Goal: Task Accomplishment & Management: Manage account settings

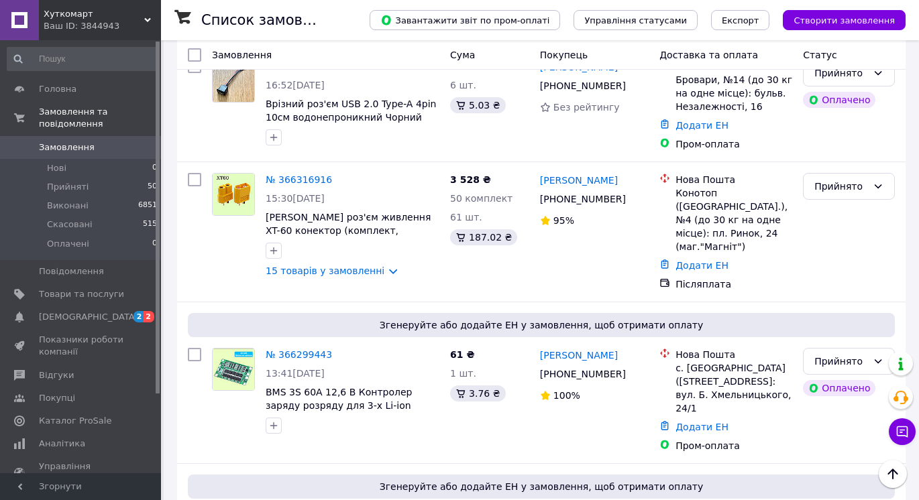
scroll to position [1225, 0]
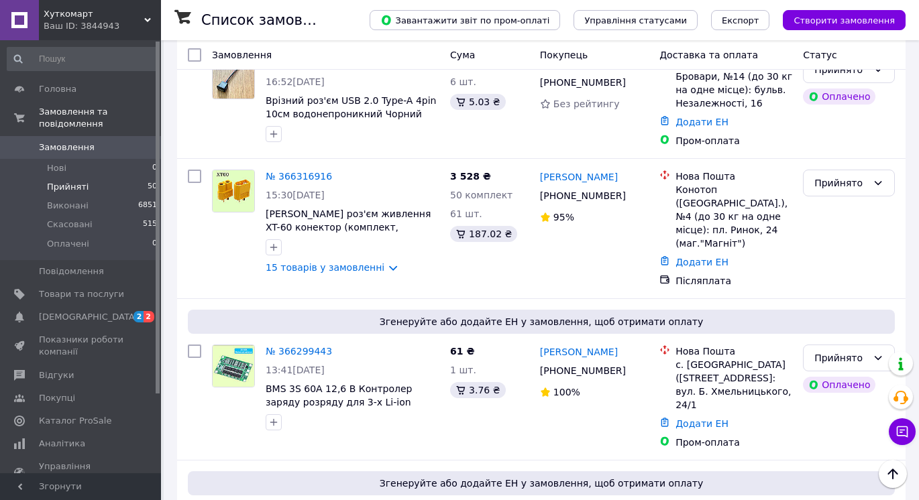
click at [113, 178] on li "Прийняті 50" at bounding box center [82, 187] width 165 height 19
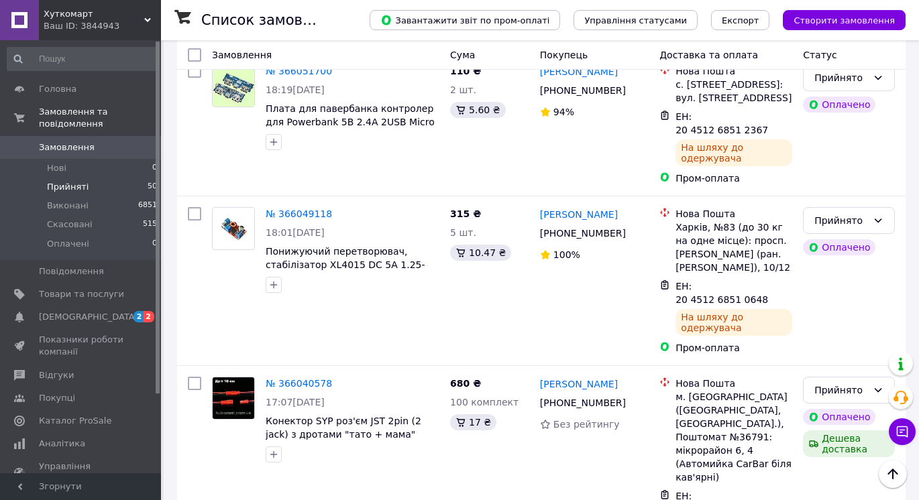
scroll to position [5649, 0]
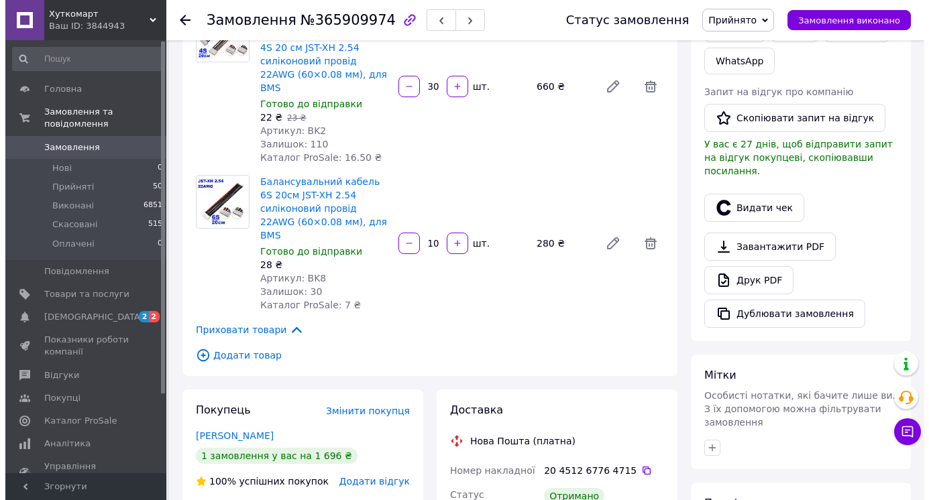
scroll to position [308, 0]
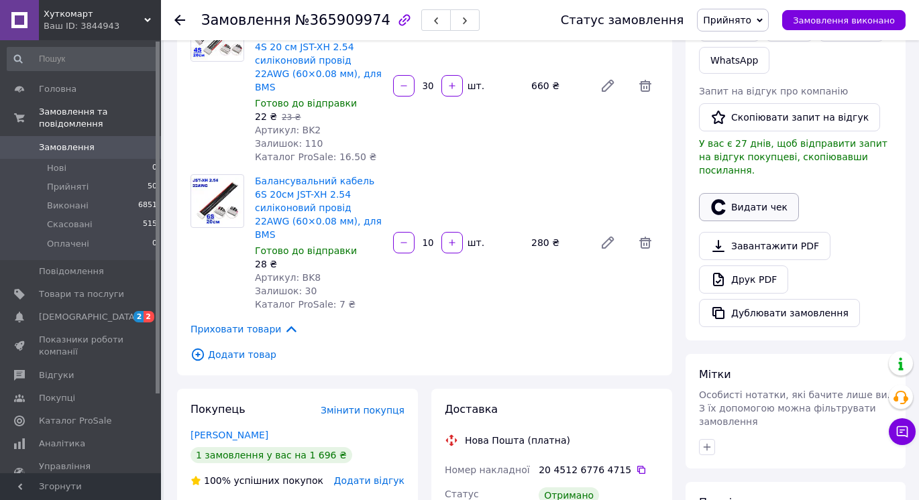
click at [758, 200] on button "Видати чек" at bounding box center [749, 207] width 100 height 28
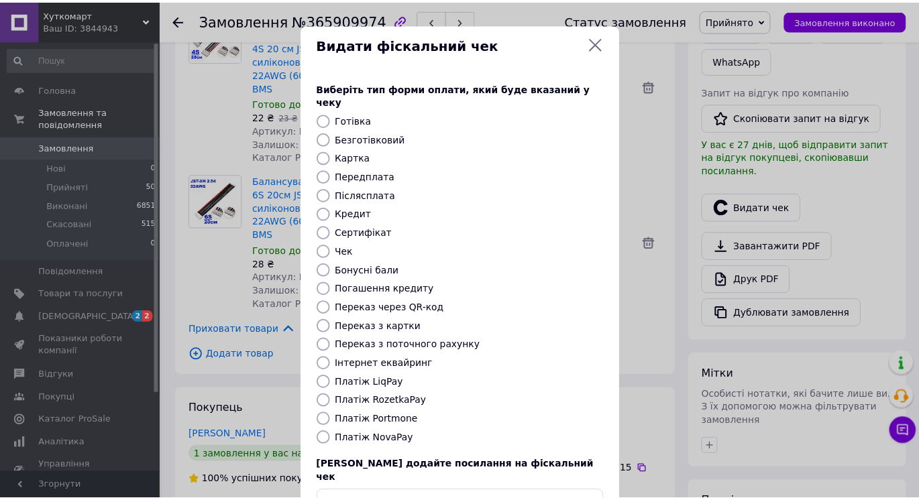
scroll to position [76, 0]
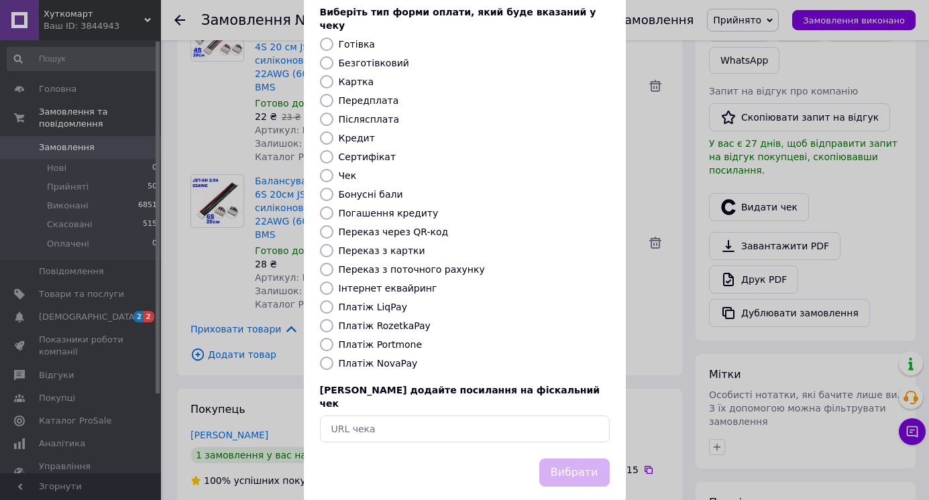
click at [386, 358] on label "Платіж NovaPay" at bounding box center [378, 363] width 79 height 11
click at [333, 357] on input "Платіж NovaPay" at bounding box center [326, 363] width 13 height 13
radio input "true"
click at [569, 459] on button "Вибрати" at bounding box center [574, 473] width 70 height 29
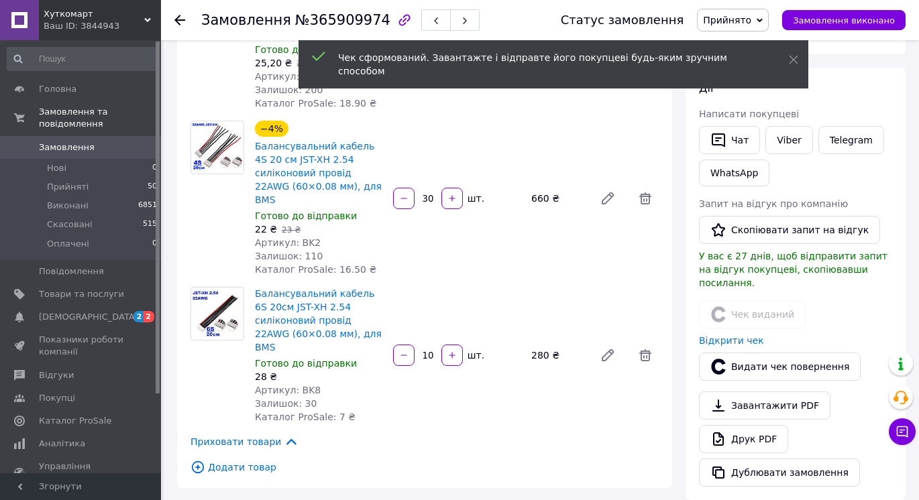
scroll to position [191, 0]
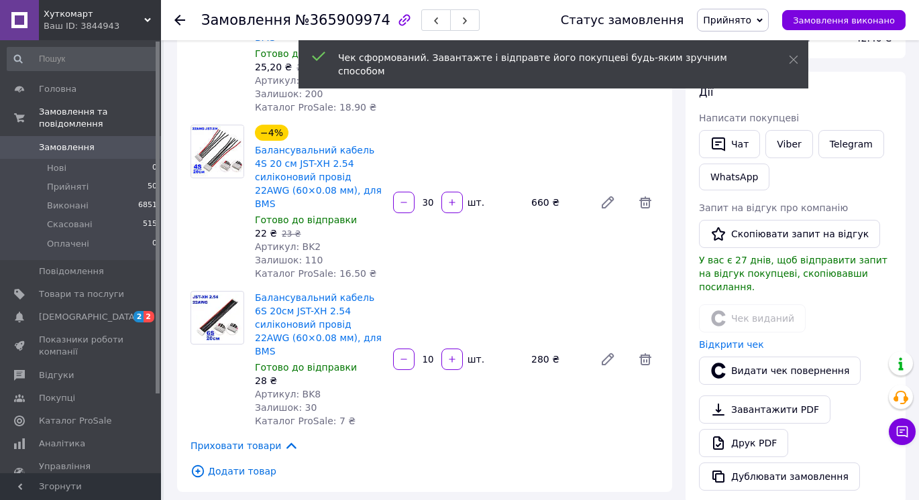
click at [179, 17] on icon at bounding box center [179, 20] width 11 height 11
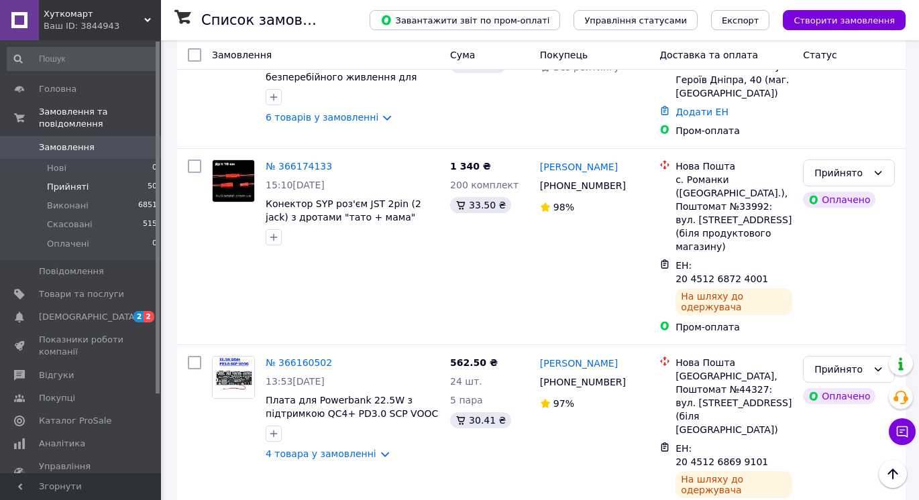
scroll to position [3710, 0]
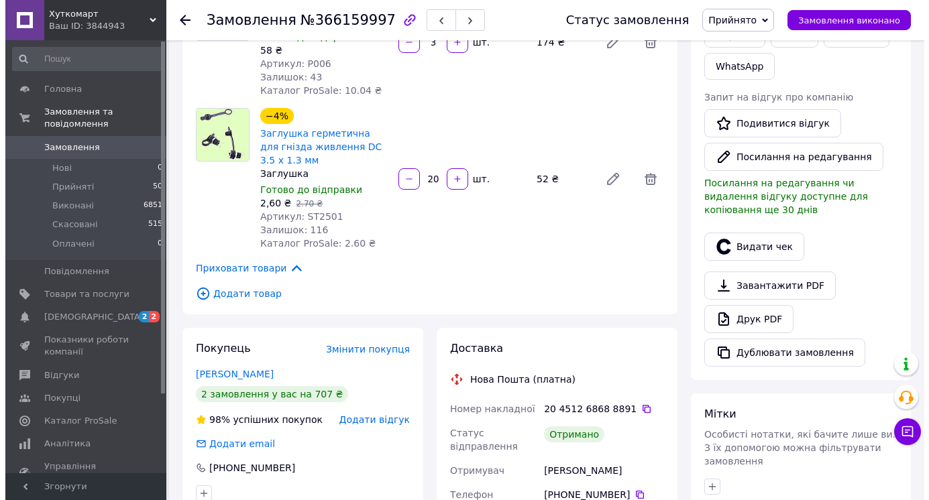
scroll to position [301, 0]
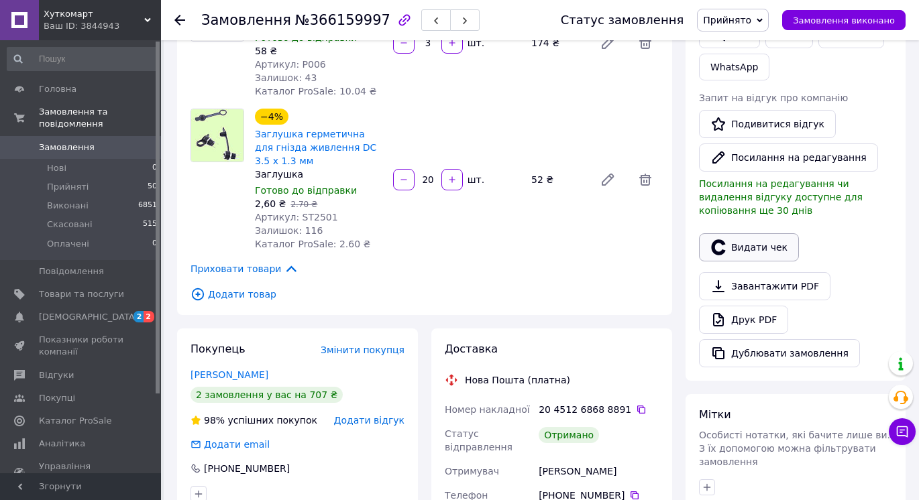
click at [757, 238] on button "Видати чек" at bounding box center [749, 247] width 100 height 28
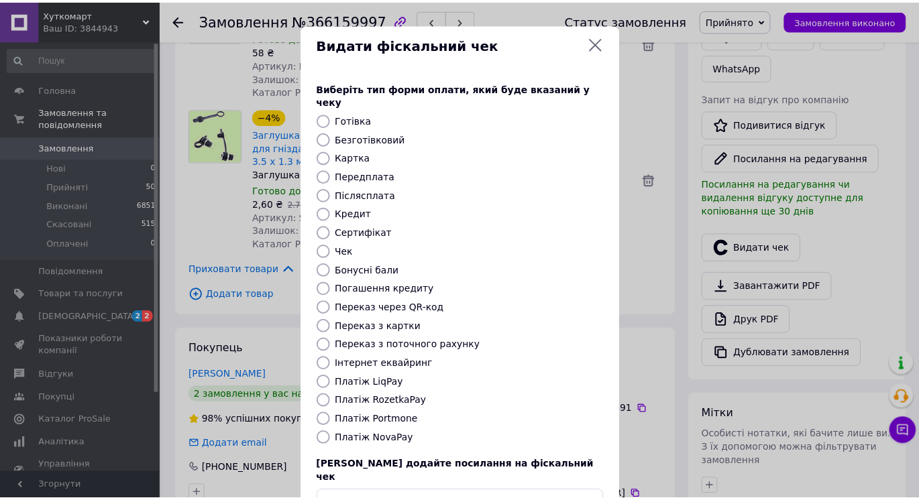
scroll to position [76, 0]
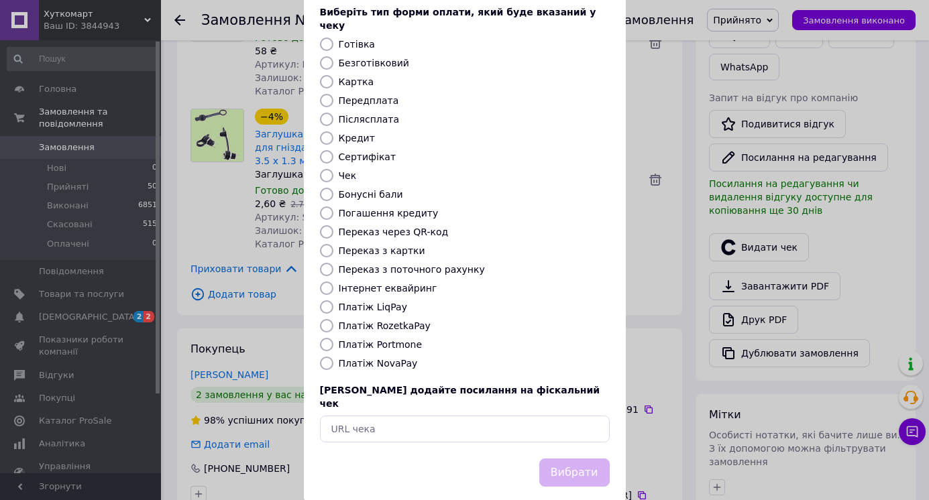
click at [389, 321] on label "Платіж RozetkaPay" at bounding box center [385, 326] width 92 height 11
click at [333, 319] on input "Платіж RozetkaPay" at bounding box center [326, 325] width 13 height 13
radio input "true"
click at [382, 358] on label "Платіж NovaPay" at bounding box center [378, 363] width 79 height 11
click at [333, 357] on input "Платіж NovaPay" at bounding box center [326, 363] width 13 height 13
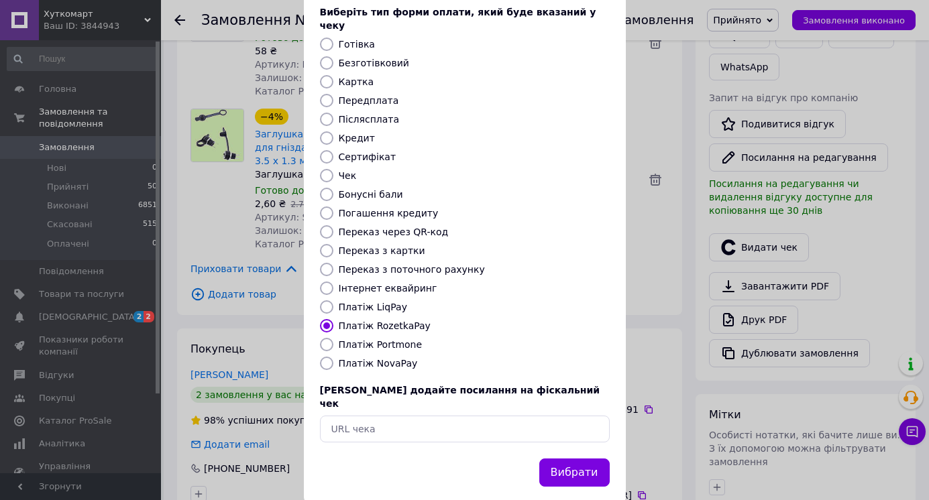
radio input "true"
click at [568, 459] on button "Вибрати" at bounding box center [574, 473] width 70 height 29
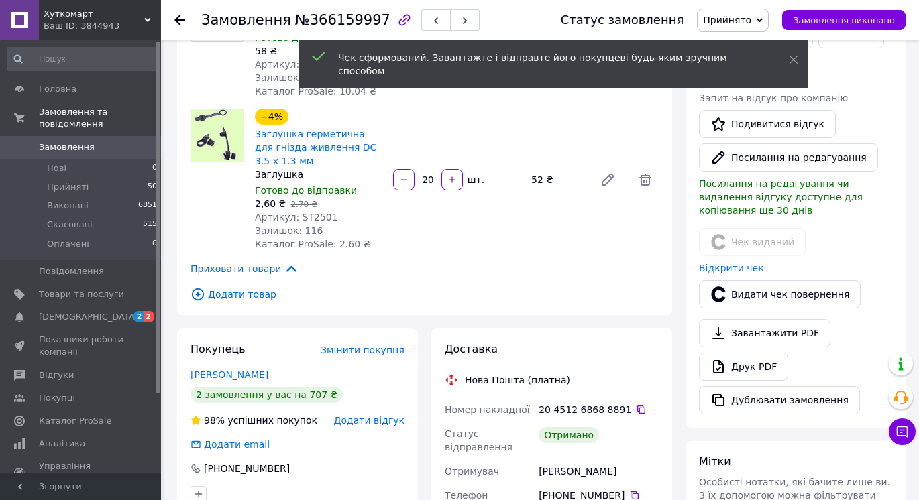
click at [174, 15] on icon at bounding box center [179, 20] width 11 height 11
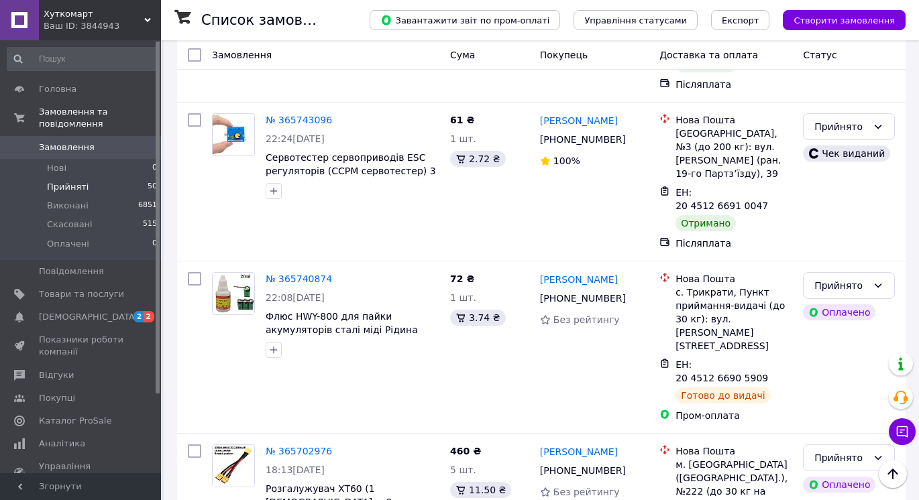
scroll to position [6719, 0]
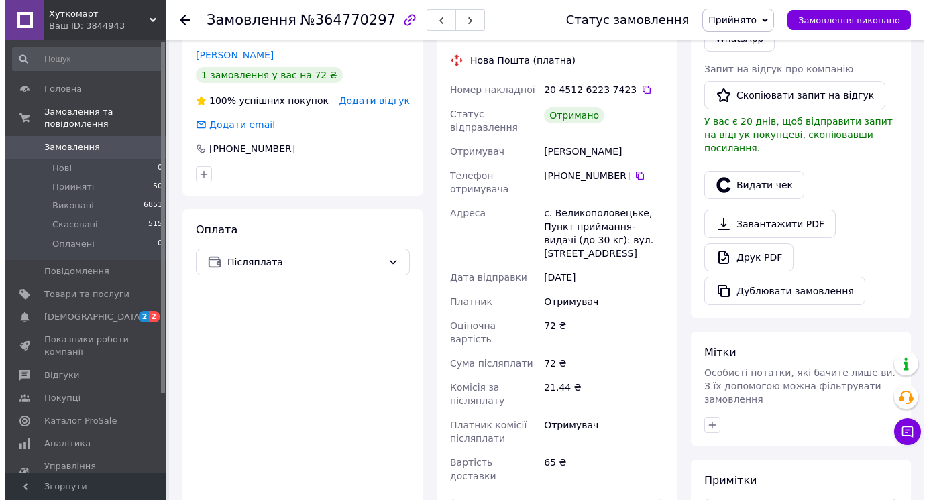
scroll to position [329, 0]
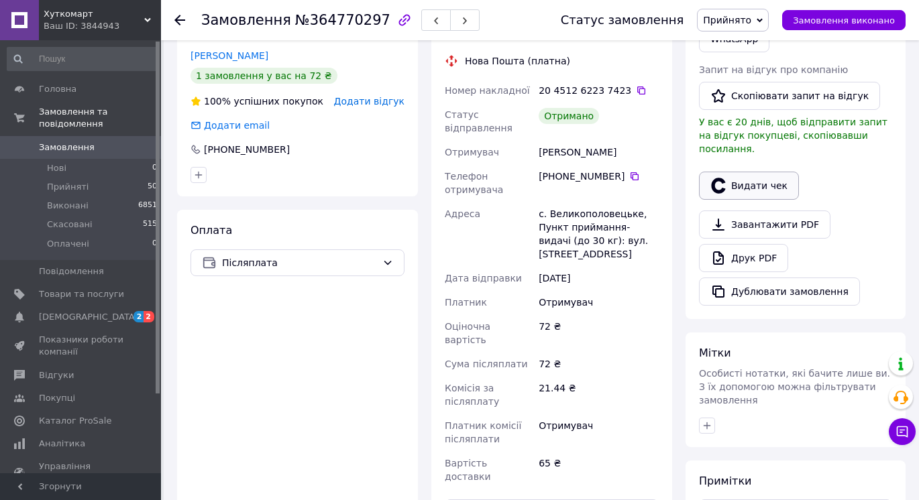
click at [743, 174] on button "Видати чек" at bounding box center [749, 186] width 100 height 28
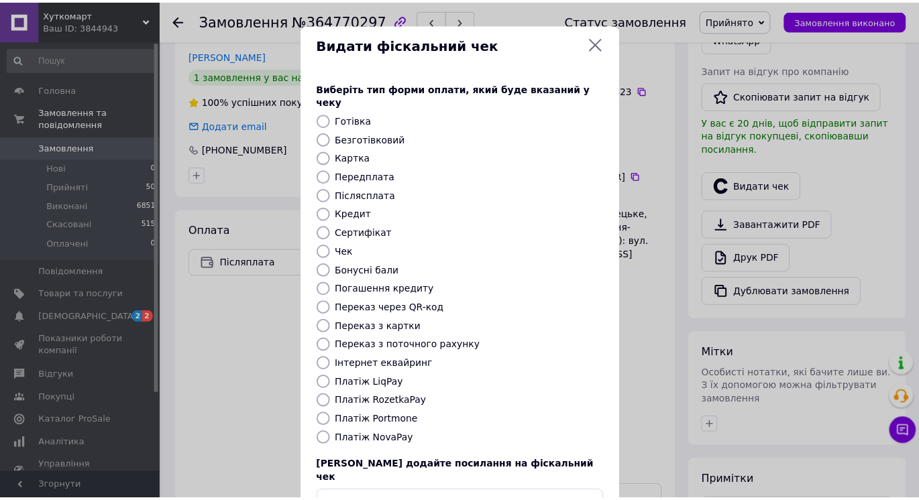
scroll to position [76, 0]
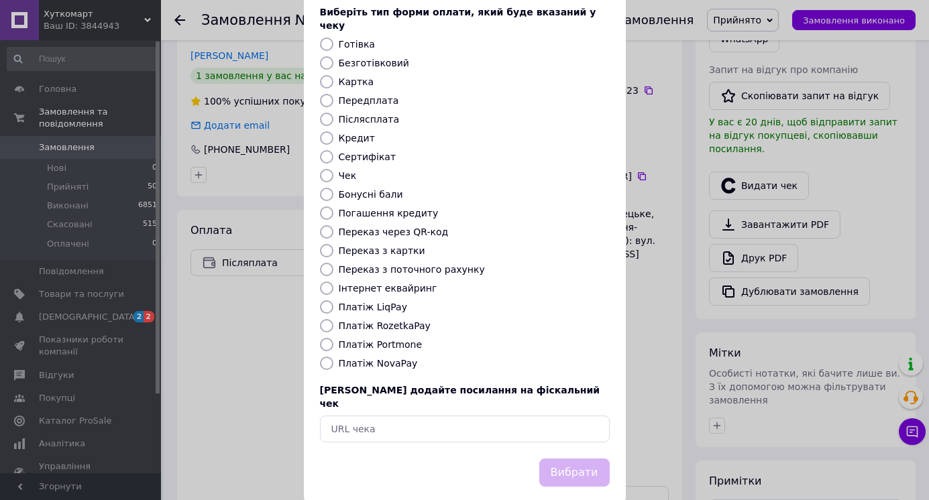
click at [391, 358] on label "Платіж NovaPay" at bounding box center [378, 363] width 79 height 11
click at [333, 357] on input "Платіж NovaPay" at bounding box center [326, 363] width 13 height 13
radio input "true"
click at [578, 459] on button "Вибрати" at bounding box center [574, 473] width 70 height 29
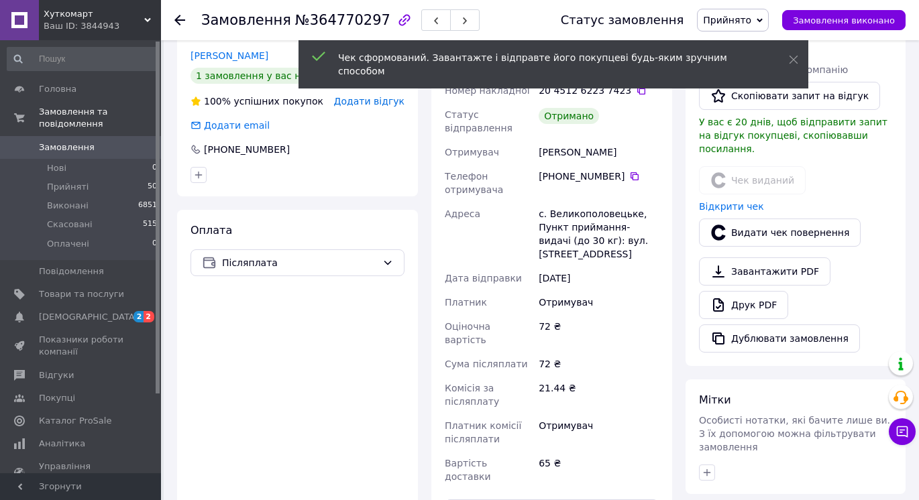
click at [179, 19] on icon at bounding box center [179, 20] width 11 height 11
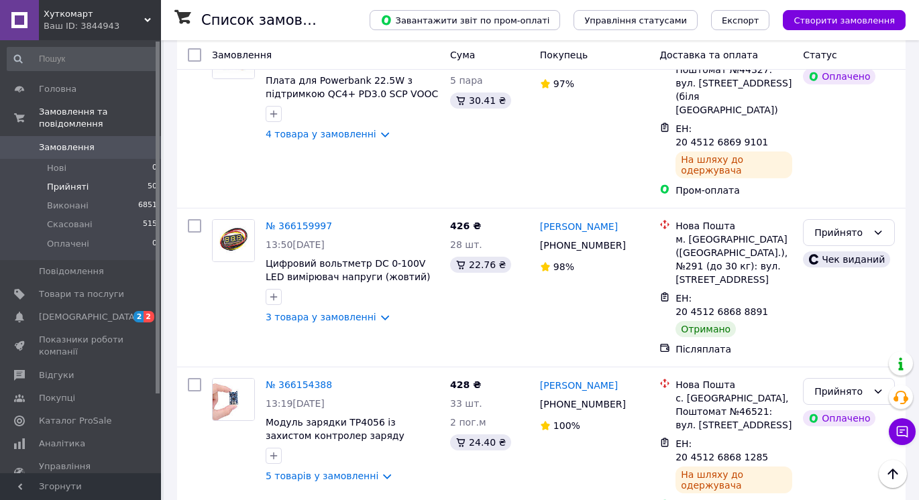
scroll to position [4036, 0]
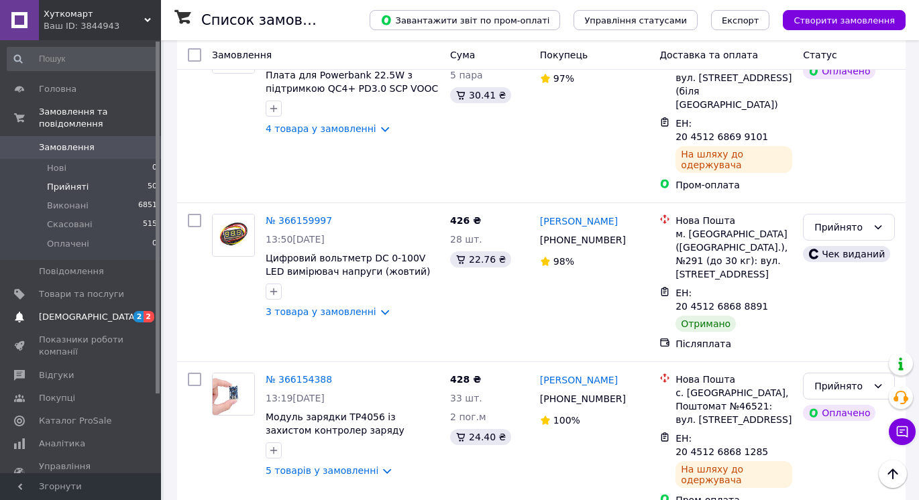
click at [72, 311] on span "[DEMOGRAPHIC_DATA]" at bounding box center [88, 317] width 99 height 12
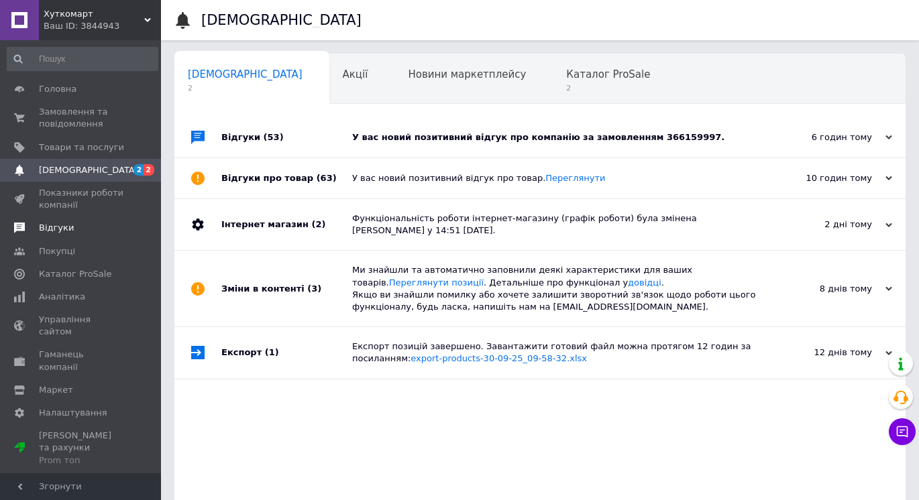
click at [61, 225] on span "Відгуки" at bounding box center [56, 228] width 35 height 12
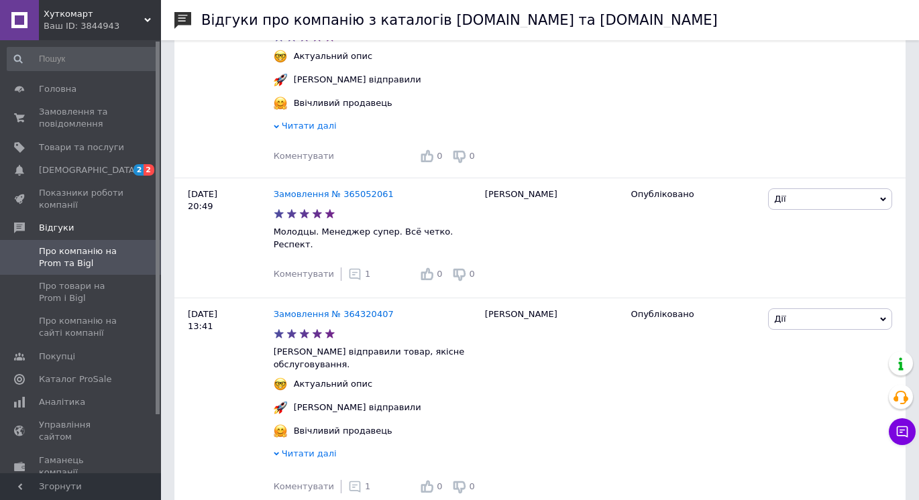
scroll to position [1026, 0]
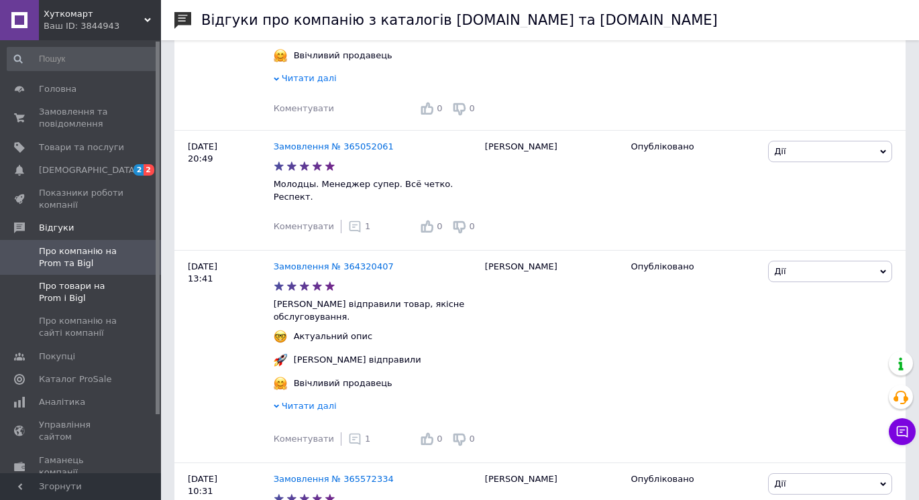
click at [73, 306] on link "Про товари на Prom і Bigl" at bounding box center [82, 292] width 165 height 35
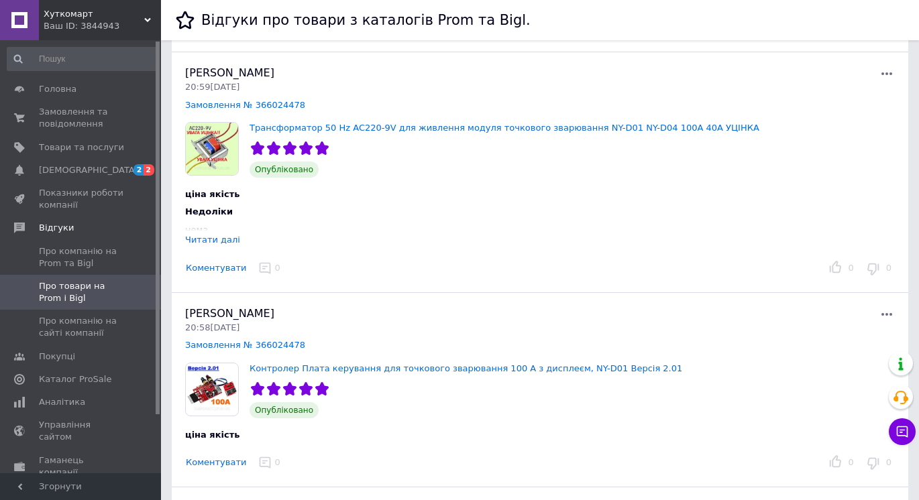
scroll to position [253, 0]
click at [225, 460] on button "Коментувати" at bounding box center [216, 462] width 62 height 14
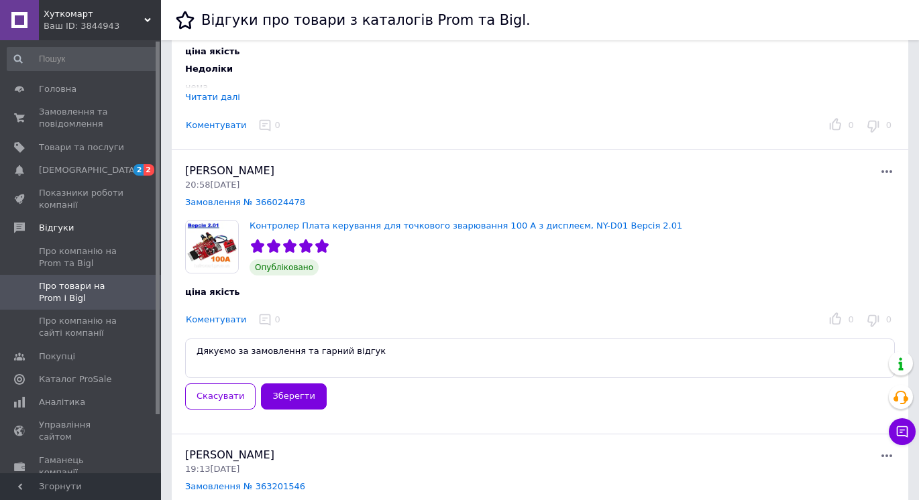
scroll to position [396, 0]
type textarea "Дякуємо за замовлення та гарний відгук"
click at [280, 403] on button "Зберегти" at bounding box center [293, 396] width 65 height 26
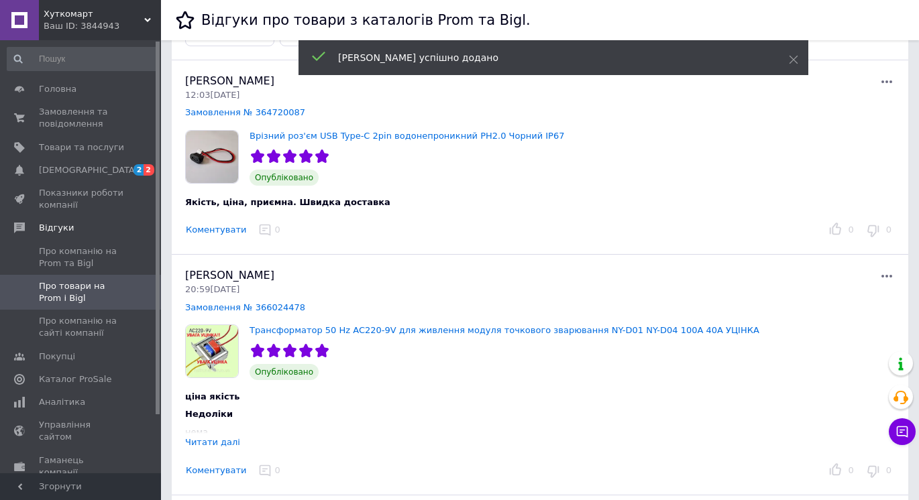
scroll to position [0, 0]
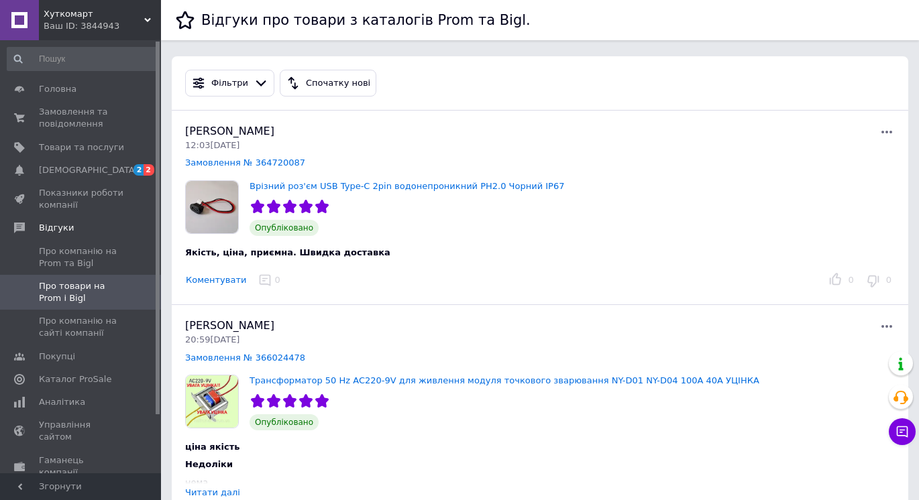
click at [213, 287] on button "Коментувати" at bounding box center [216, 281] width 62 height 14
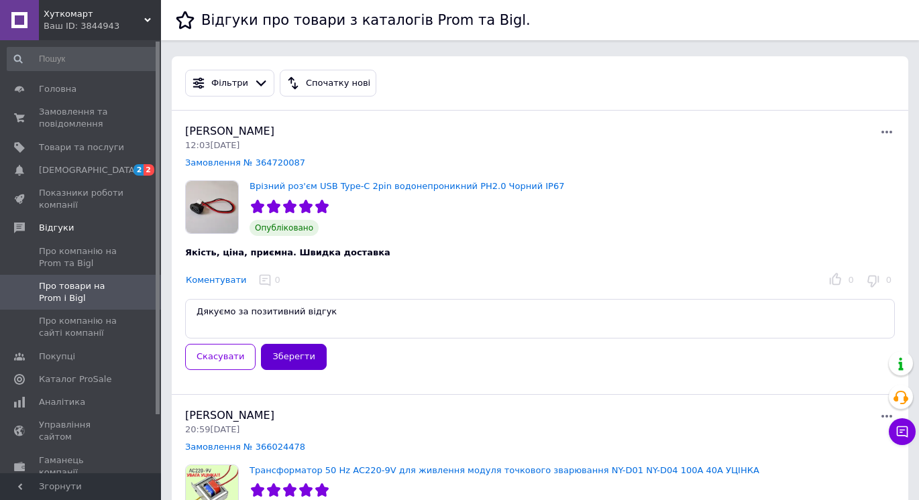
type textarea "Дякуємо за позитивний відгук"
click at [281, 356] on button "Зберегти" at bounding box center [293, 357] width 65 height 26
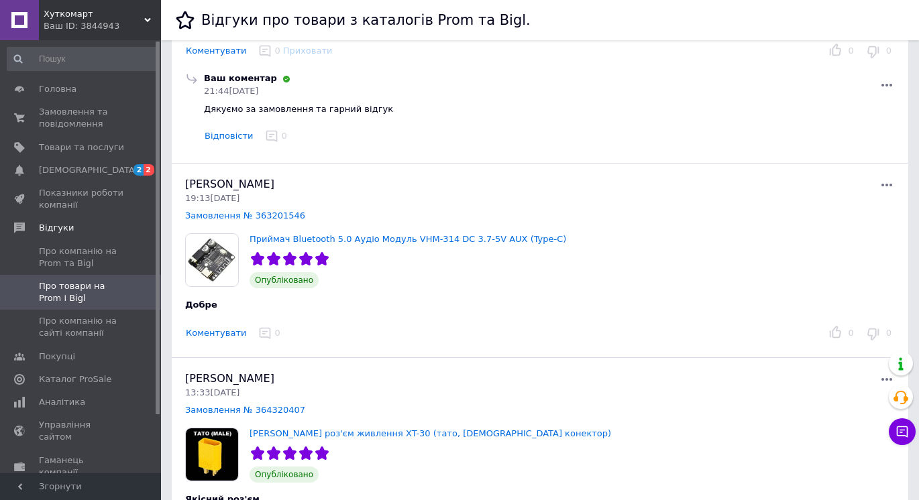
scroll to position [752, 0]
click at [193, 333] on button "Коментувати" at bounding box center [216, 333] width 62 height 14
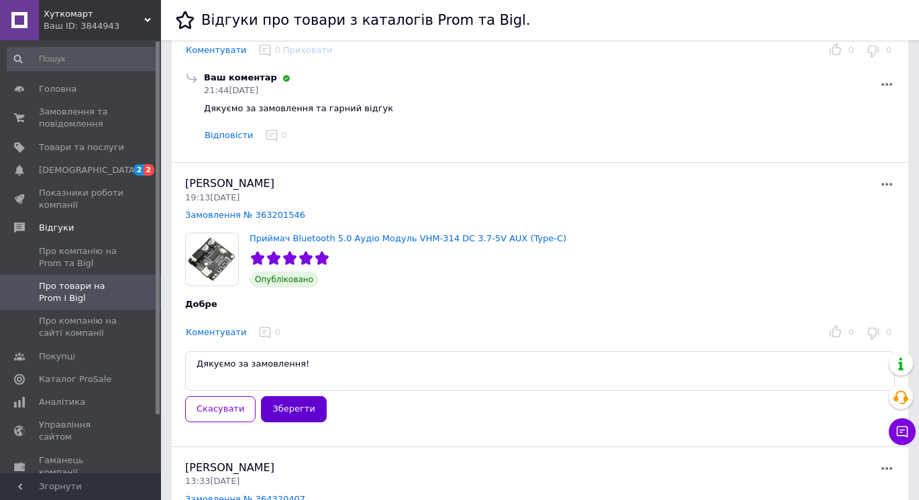
type textarea "Дякуємо за замовлення!"
click at [293, 412] on button "Зберегти" at bounding box center [293, 409] width 65 height 26
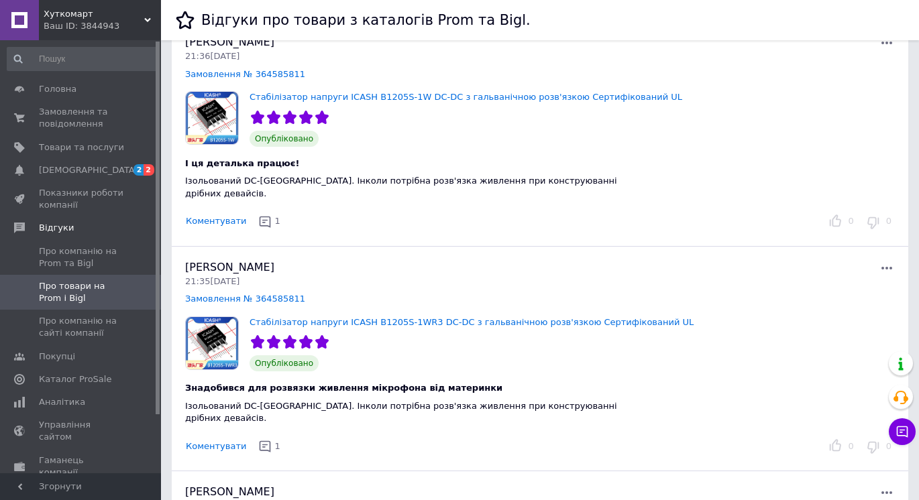
scroll to position [2814, 0]
click at [103, 162] on link "[DEMOGRAPHIC_DATA] 2 2" at bounding box center [82, 170] width 165 height 23
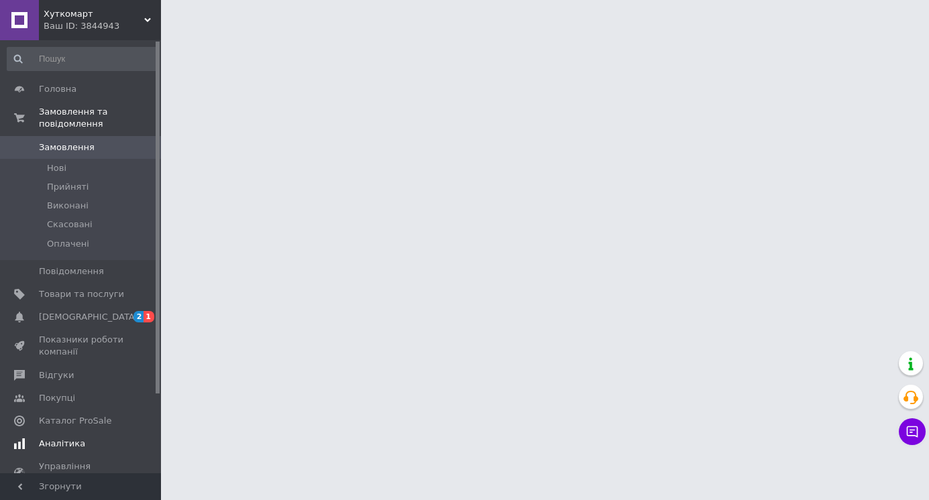
click at [56, 438] on span "Аналітика" at bounding box center [62, 444] width 46 height 12
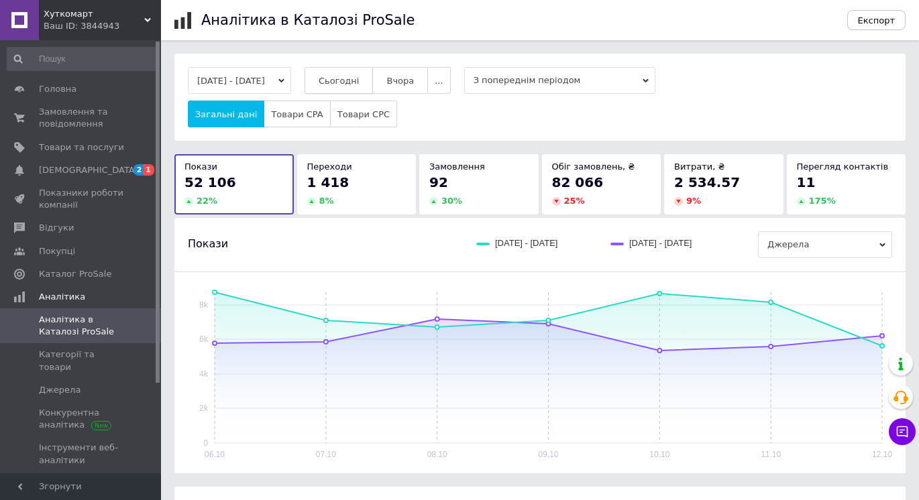
click at [359, 78] on span "Сьогодні" at bounding box center [339, 81] width 41 height 10
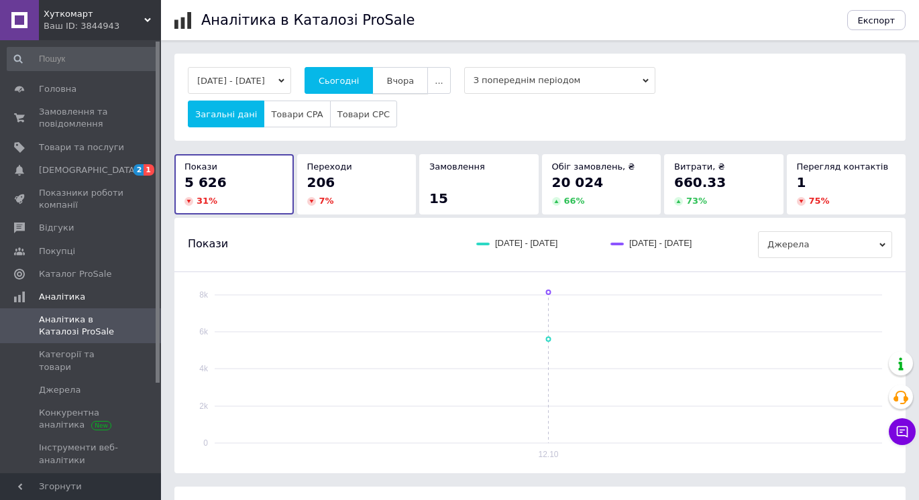
click at [420, 69] on button "Вчора" at bounding box center [400, 80] width 56 height 27
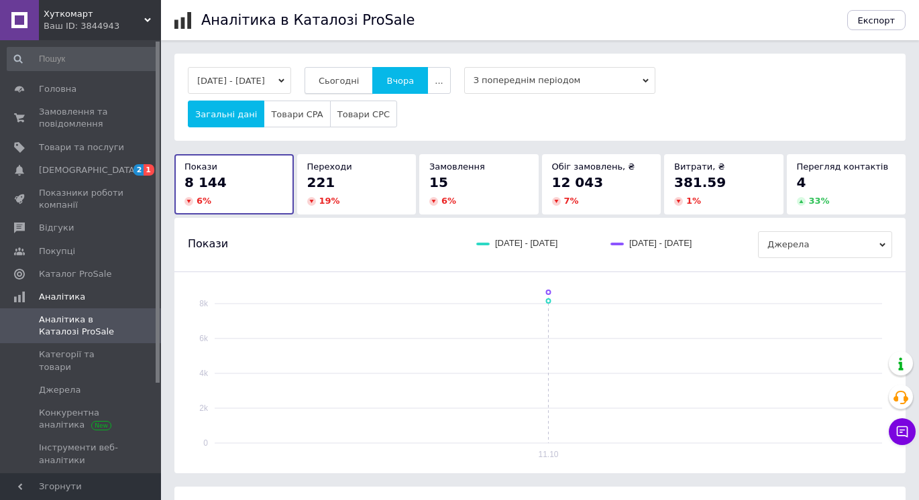
click at [359, 77] on span "Сьогодні" at bounding box center [339, 81] width 41 height 10
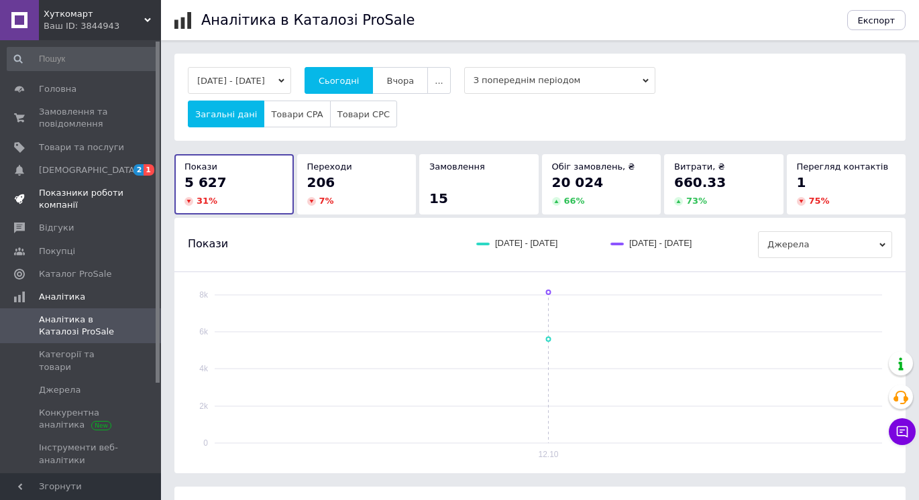
click at [54, 199] on span "Показники роботи компанії" at bounding box center [81, 199] width 85 height 24
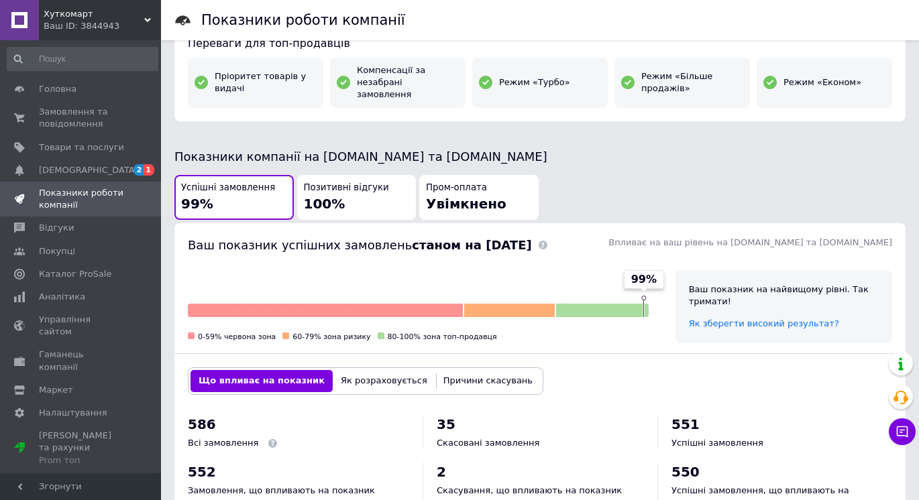
scroll to position [235, 0]
